Goal: Task Accomplishment & Management: Manage account settings

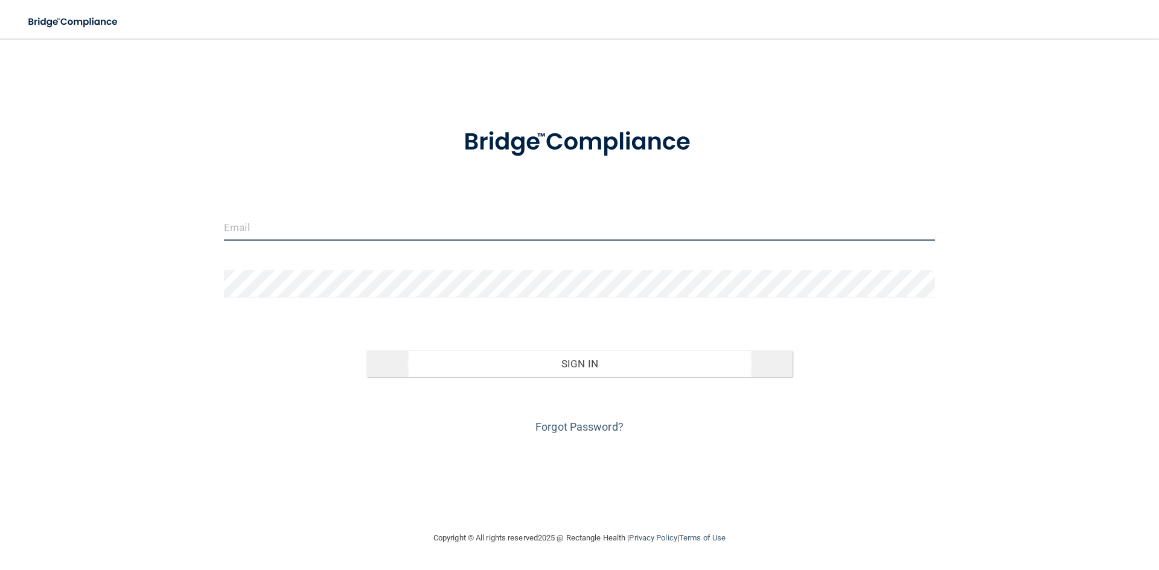
type input "[EMAIL_ADDRESS][DOMAIN_NAME]"
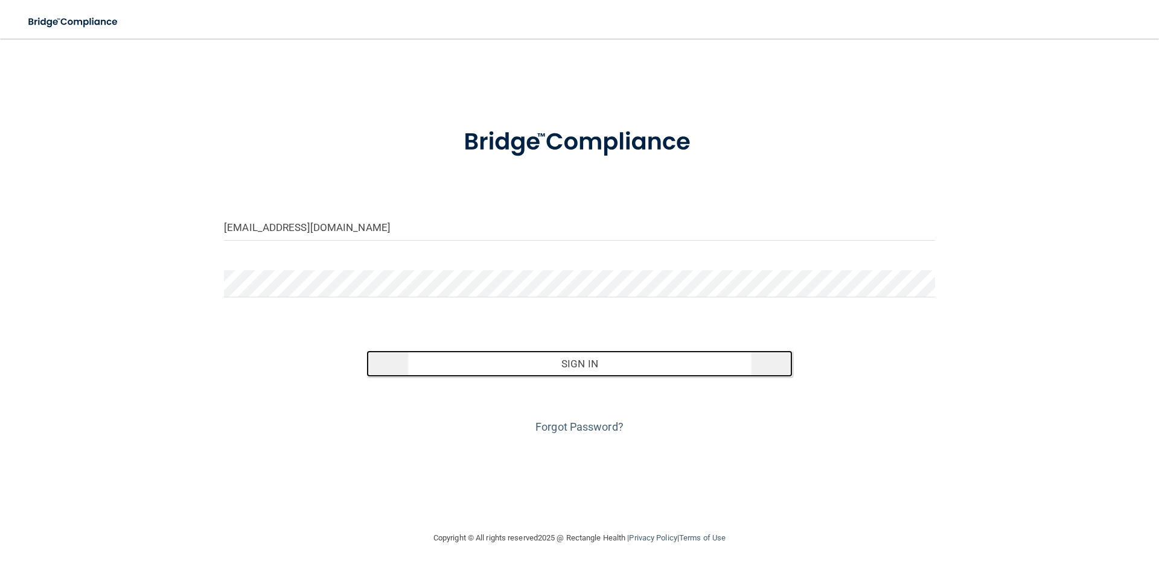
click at [553, 368] on button "Sign In" at bounding box center [579, 364] width 427 height 27
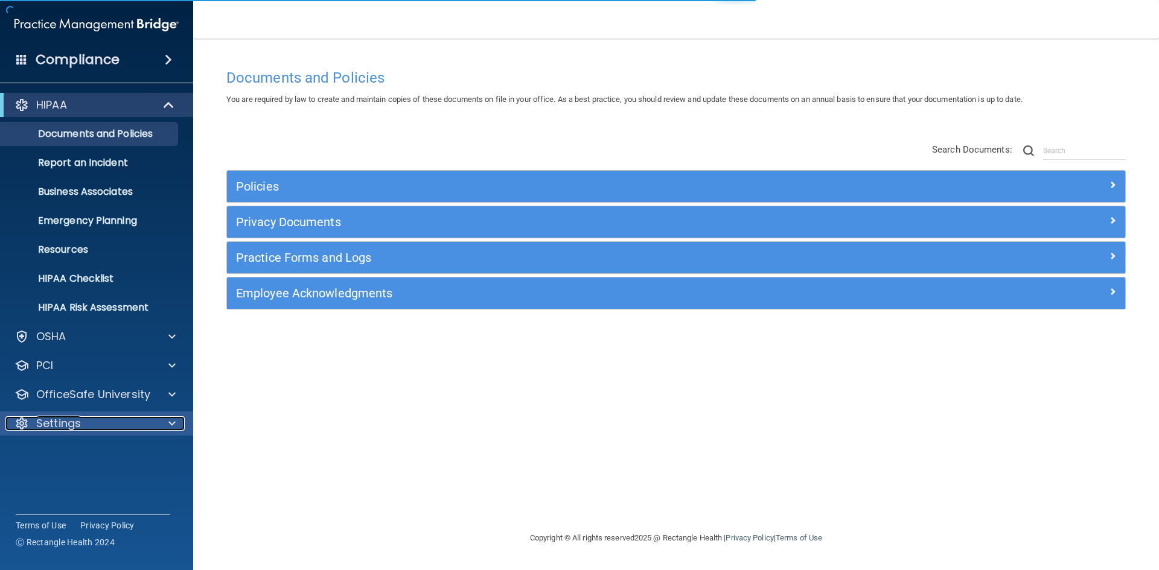
click at [73, 422] on p "Settings" at bounding box center [58, 423] width 45 height 14
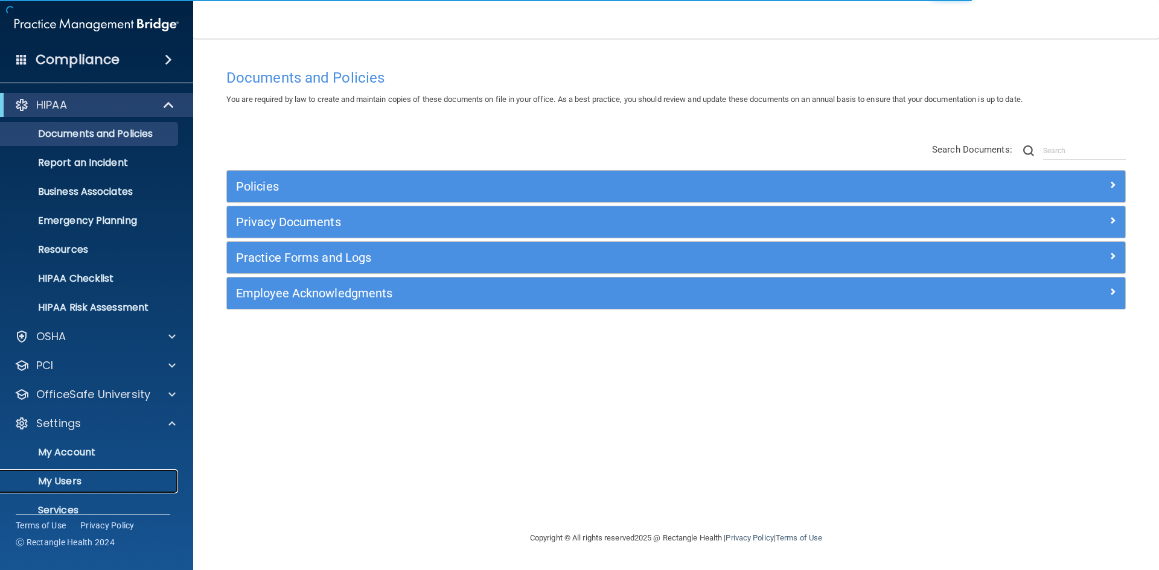
click at [63, 479] on p "My Users" at bounding box center [90, 482] width 165 height 12
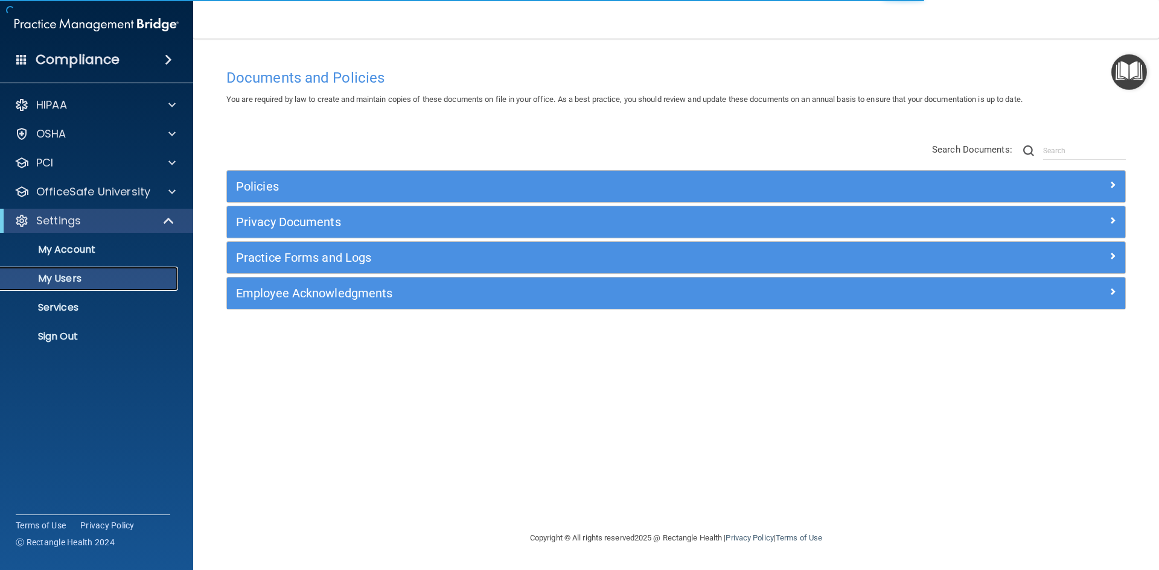
select select "20"
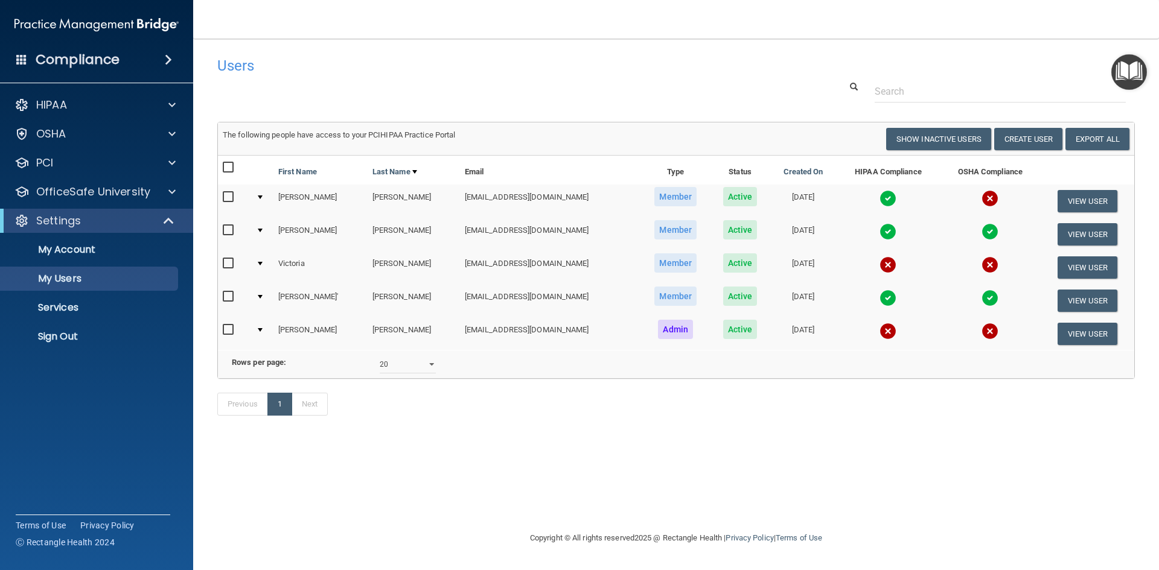
click at [228, 196] on input "checkbox" at bounding box center [230, 198] width 14 height 10
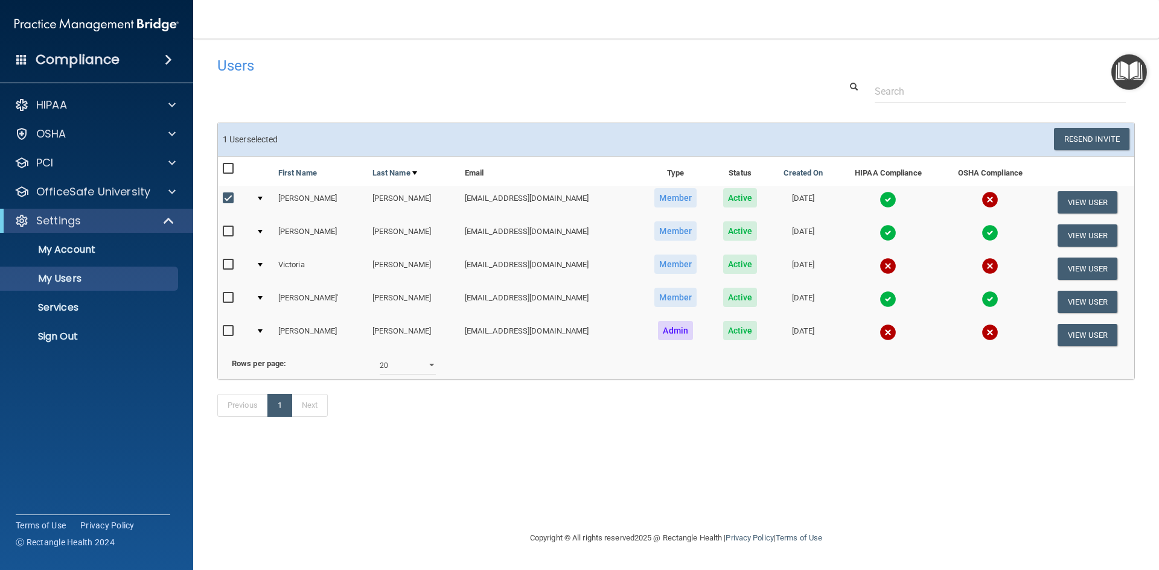
click at [223, 198] on input "checkbox" at bounding box center [230, 199] width 14 height 10
checkbox input "false"
